Goal: Information Seeking & Learning: Find specific fact

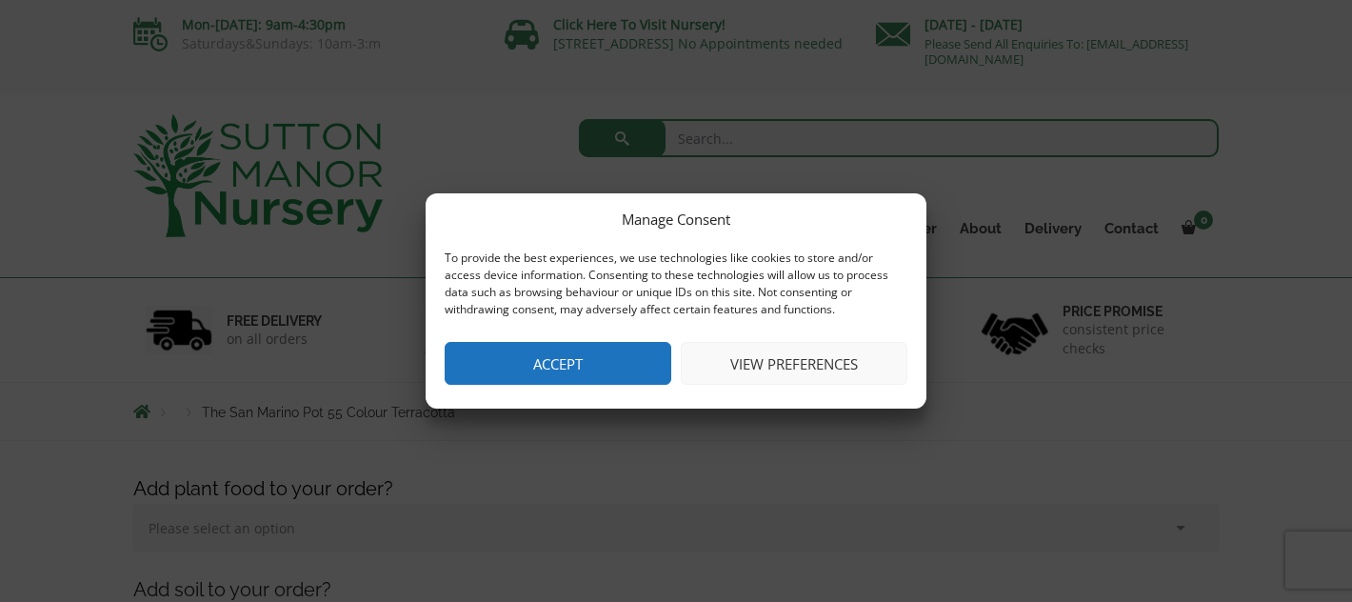
click at [611, 356] on button "Accept" at bounding box center [558, 363] width 227 height 43
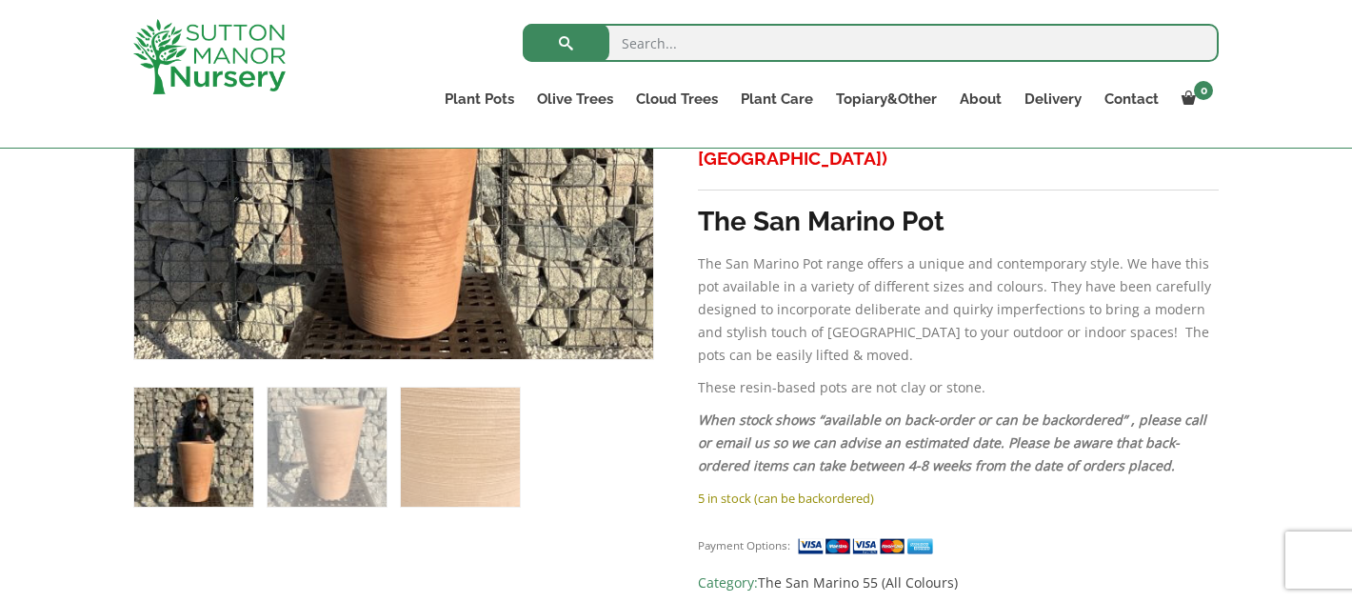
scroll to position [889, 0]
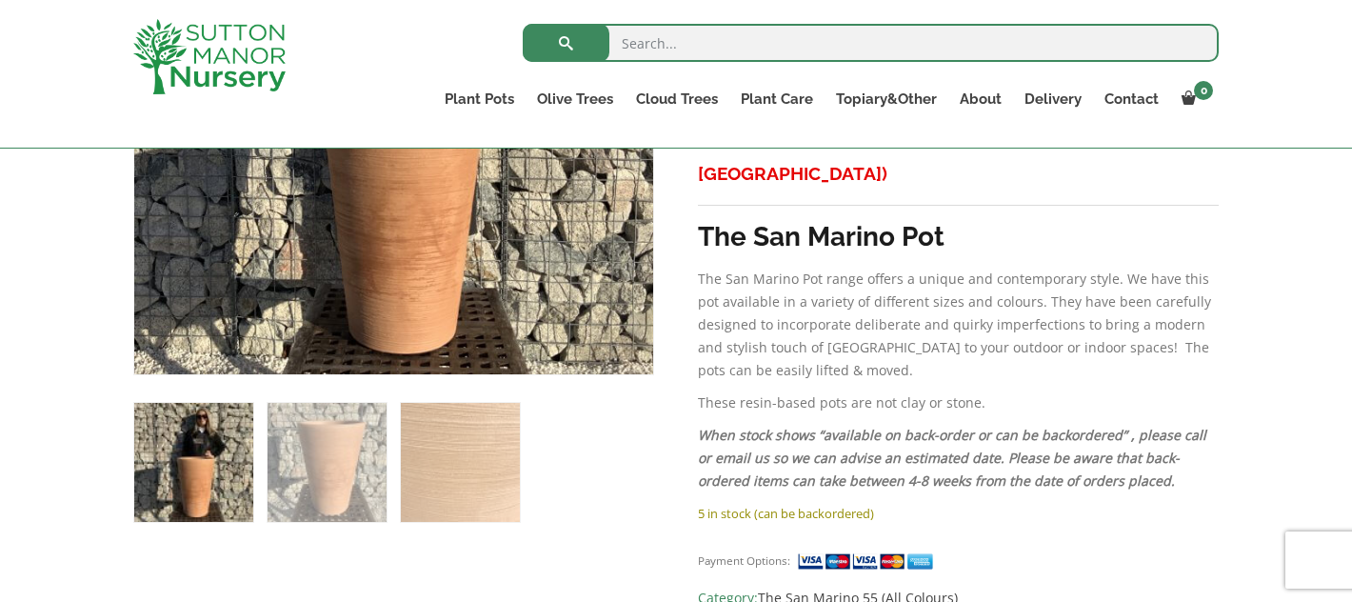
click at [678, 52] on input "search" at bounding box center [871, 43] width 696 height 38
type input "water butt"
click at [523, 24] on button "submit" at bounding box center [566, 43] width 87 height 38
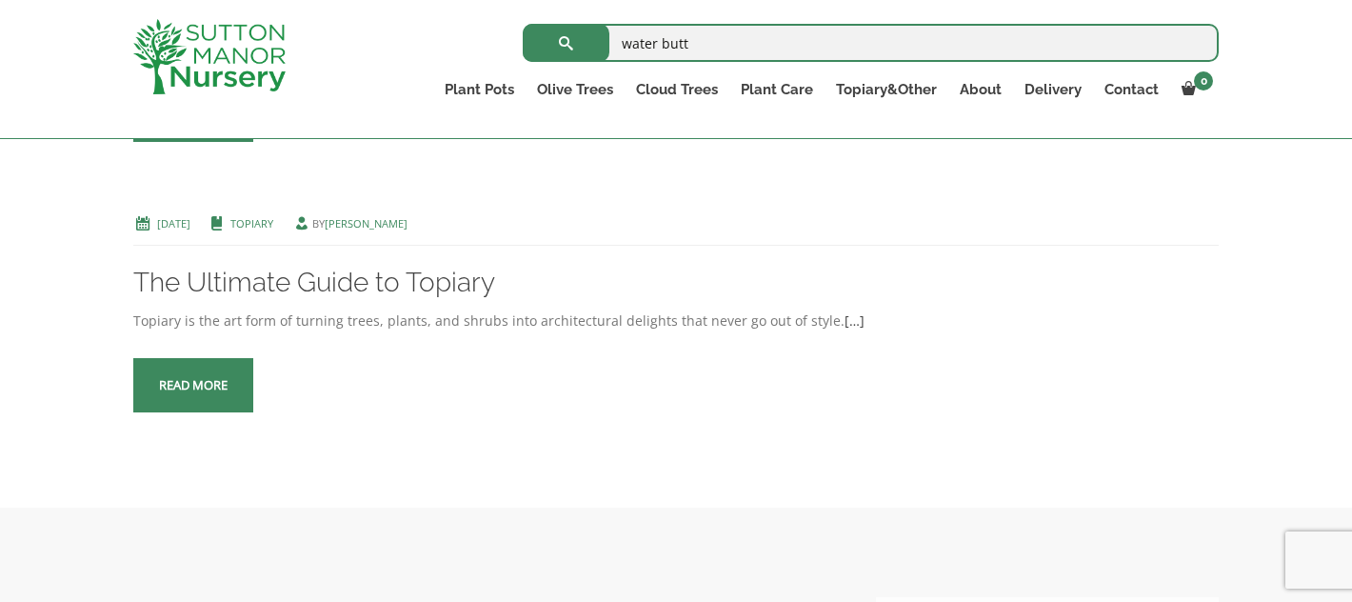
scroll to position [1728, 0]
